Goal: Find contact information: Find contact information

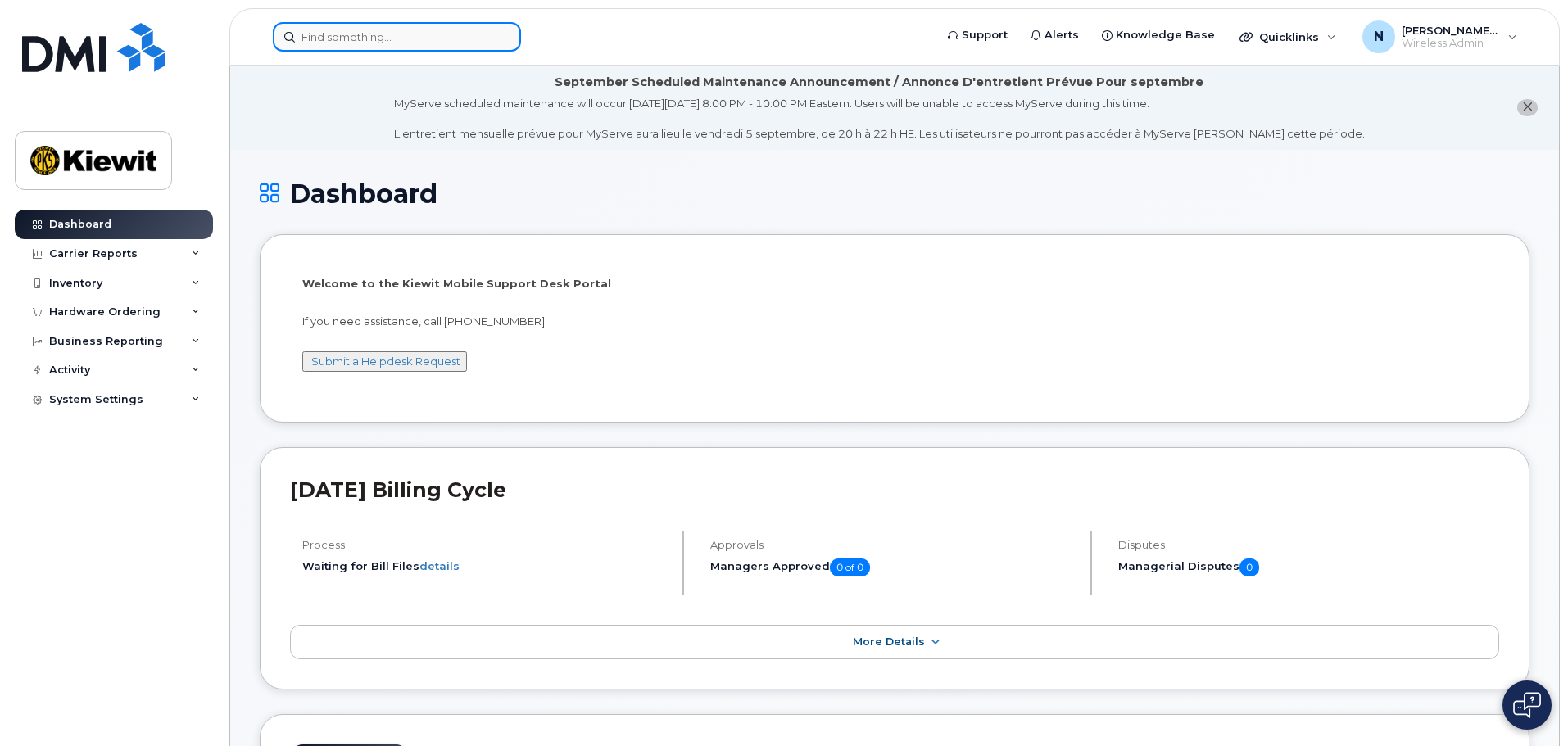
click at [417, 33] on input at bounding box center [397, 37] width 248 height 29
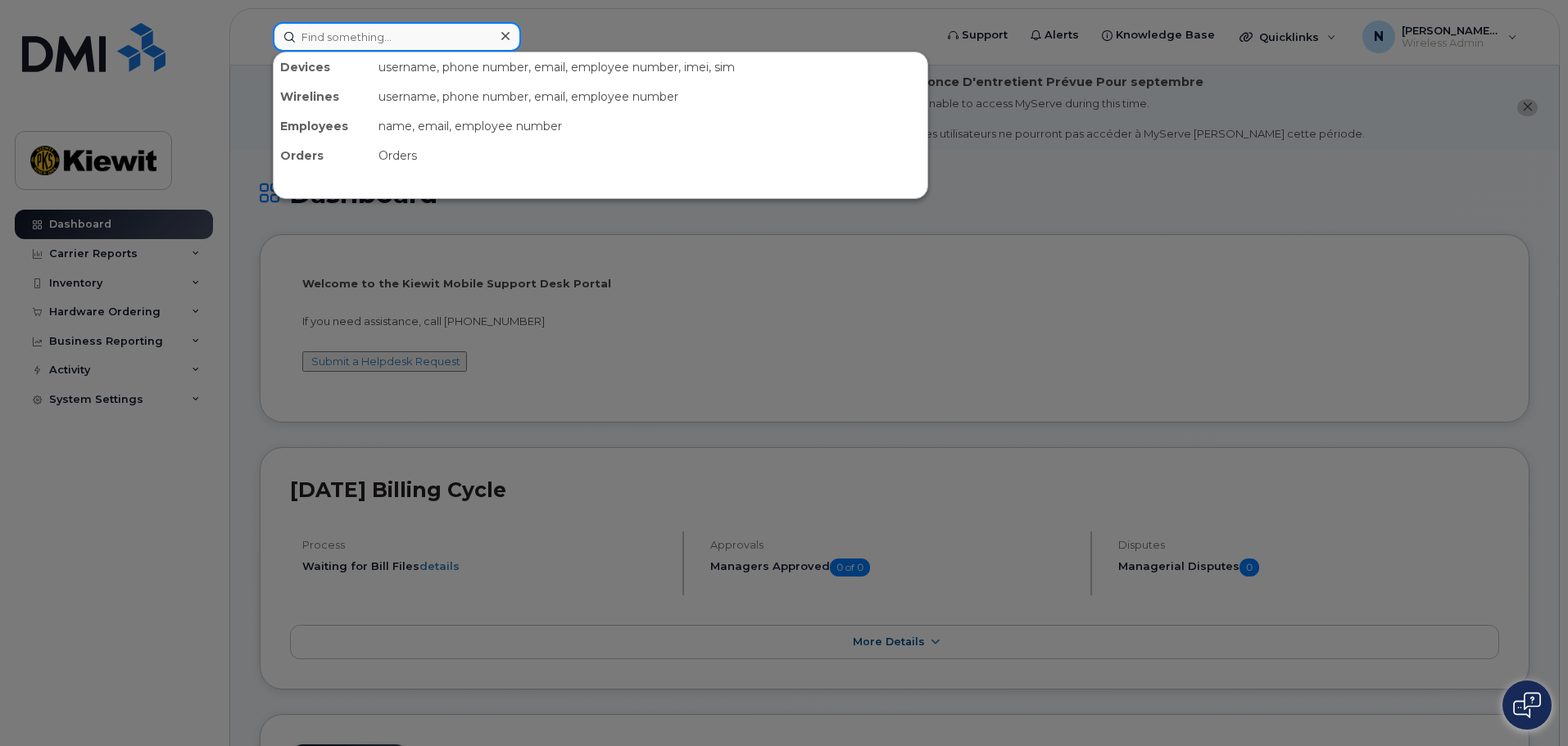
click at [355, 44] on input at bounding box center [397, 37] width 248 height 29
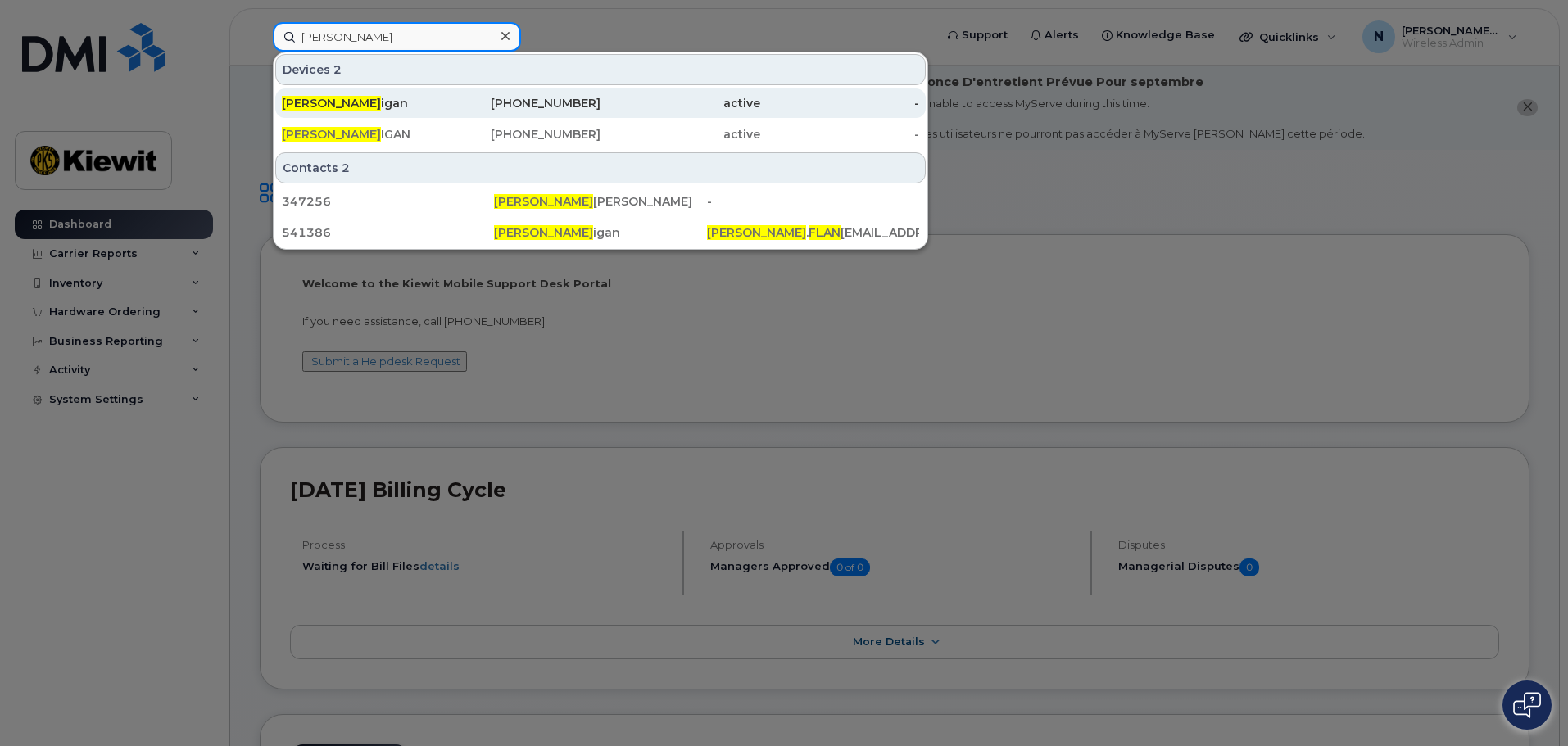
type input "[PERSON_NAME]"
click at [382, 106] on div "[PERSON_NAME] igan" at bounding box center [362, 103] width 160 height 17
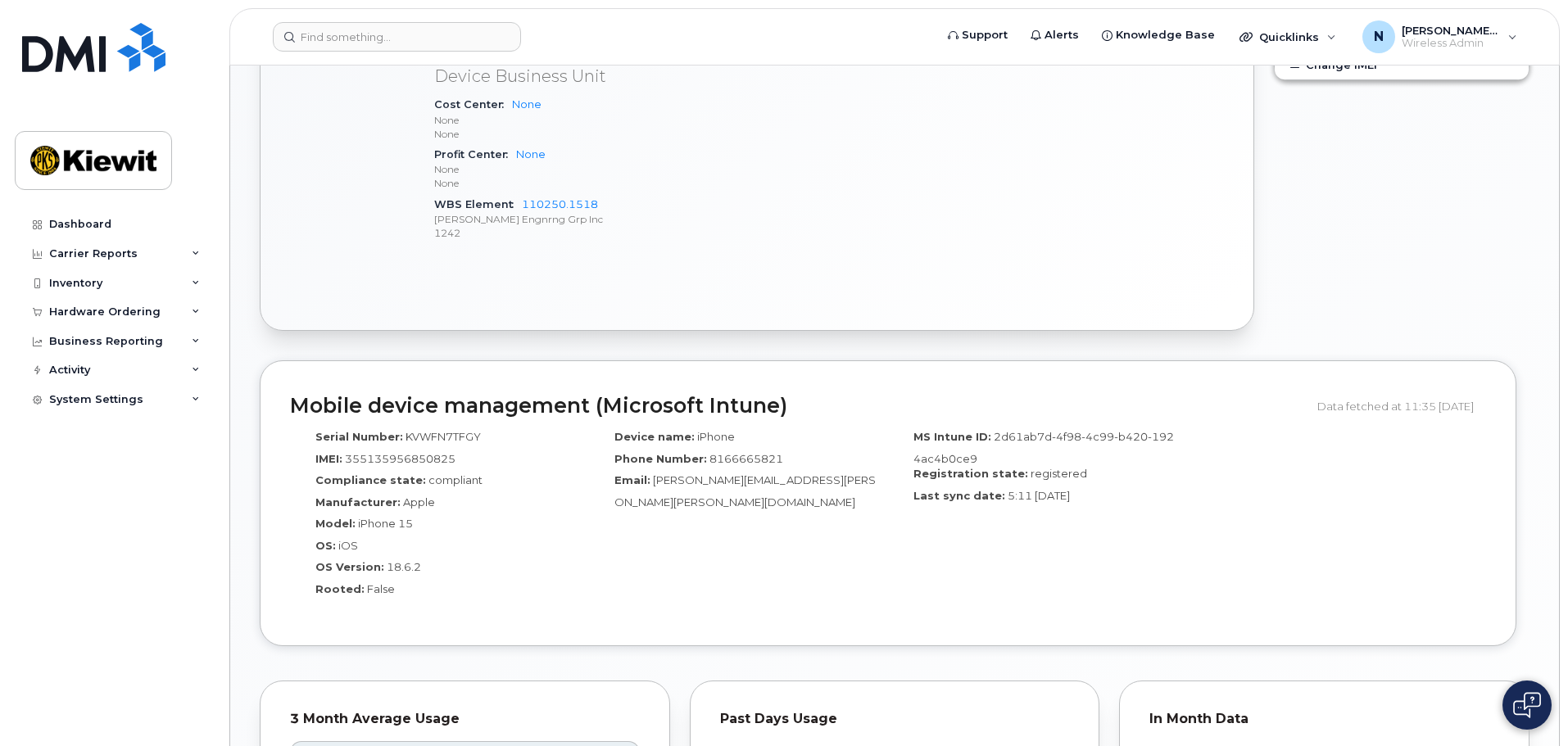
scroll to position [819, 0]
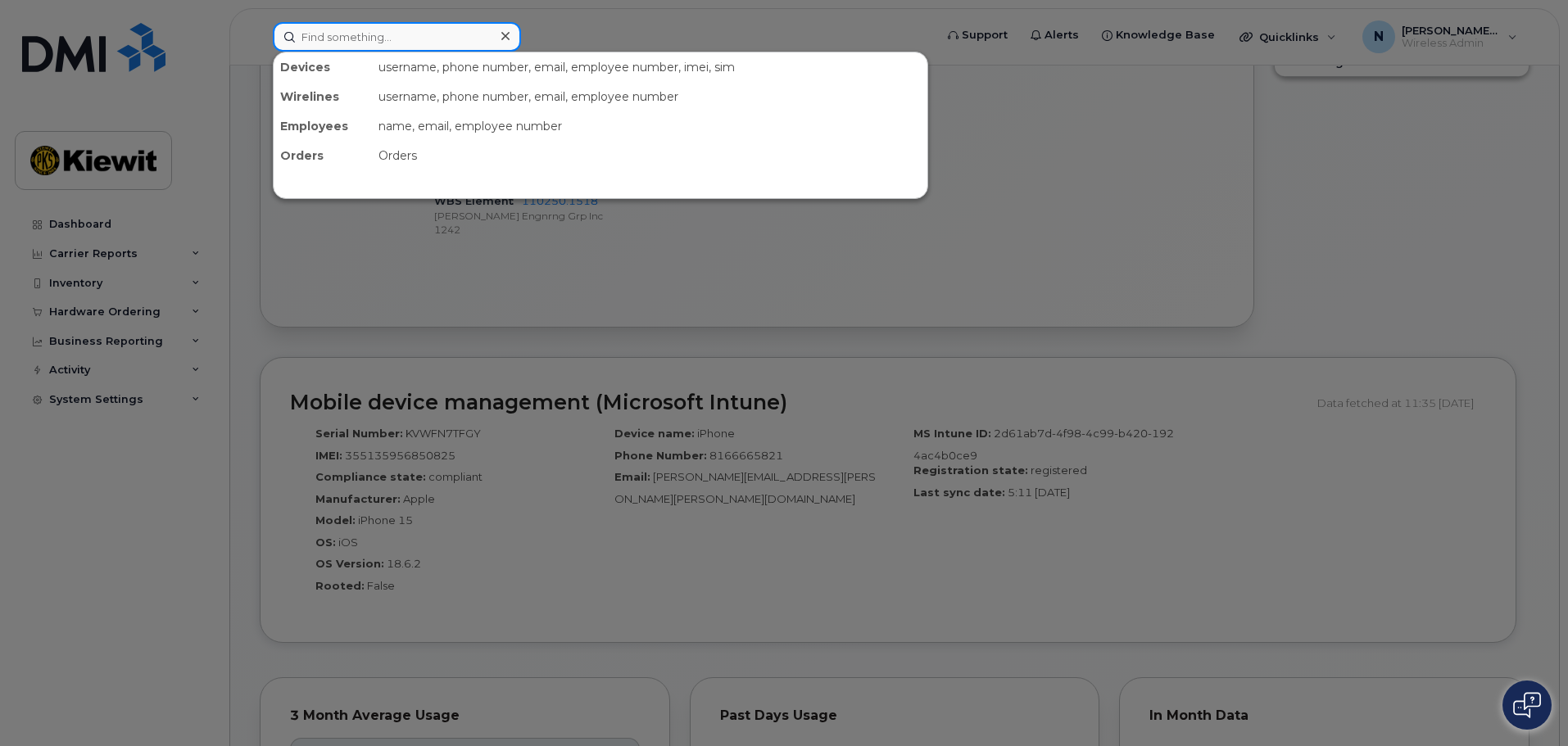
click at [449, 44] on input at bounding box center [397, 37] width 248 height 29
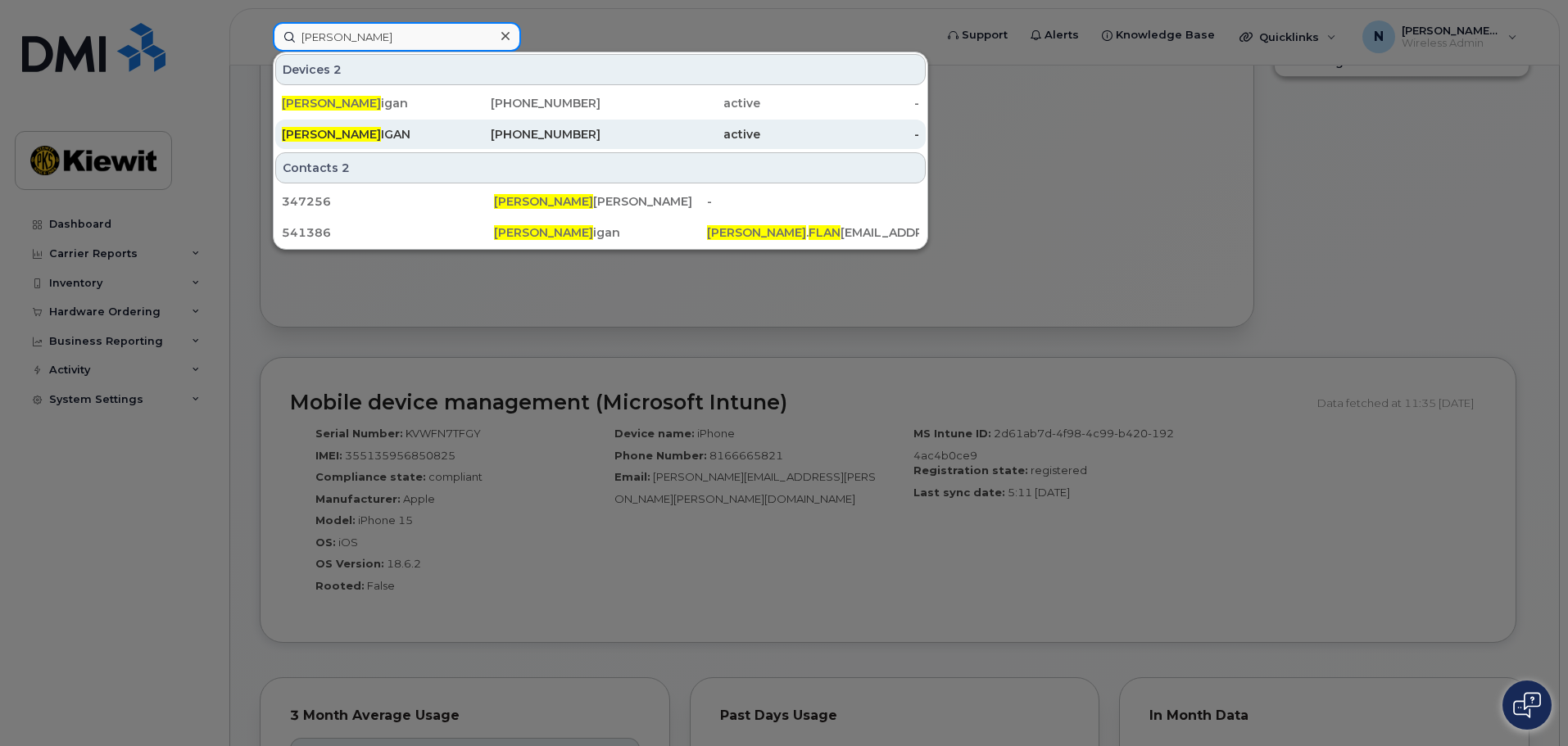
type input "[PERSON_NAME]"
click at [460, 128] on div "[PHONE_NUMBER]" at bounding box center [522, 135] width 160 height 17
